Goal: Check status: Check status

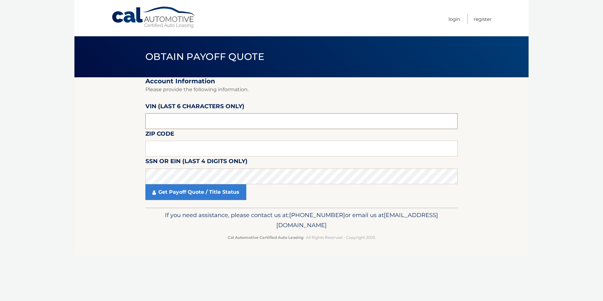
click at [181, 117] on input "text" at bounding box center [301, 121] width 312 height 16
type input "682014"
click at [182, 148] on input "text" at bounding box center [301, 149] width 312 height 16
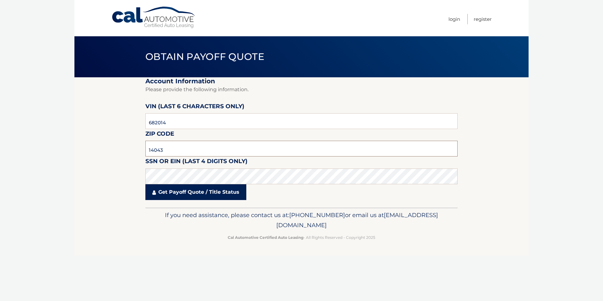
type input "14043"
click at [195, 189] on link "Get Payoff Quote / Title Status" at bounding box center [195, 192] width 101 height 16
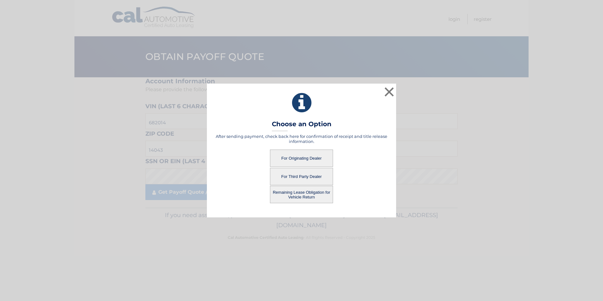
click at [305, 159] on button "For Originating Dealer" at bounding box center [301, 158] width 63 height 17
click at [304, 157] on button "For Originating Dealer" at bounding box center [301, 158] width 63 height 17
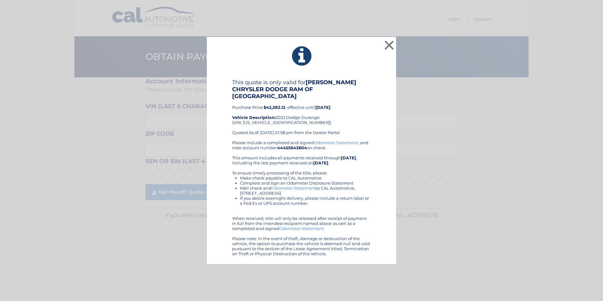
drag, startPoint x: 319, startPoint y: 139, endPoint x: 290, endPoint y: 133, distance: 29.6
click at [289, 133] on div "This quote is only valid for WEST HERR CHRYSLER DODGE RAM OF ORCHARD PARK Purch…" at bounding box center [301, 109] width 139 height 61
click at [389, 48] on button "×" at bounding box center [389, 45] width 13 height 13
